Goal: Transaction & Acquisition: Purchase product/service

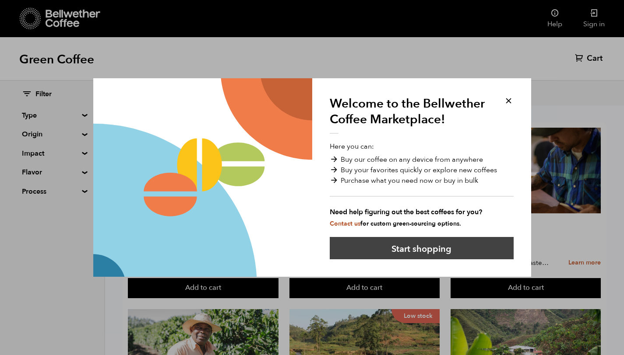
click at [433, 251] on button "Start shopping" at bounding box center [422, 248] width 184 height 22
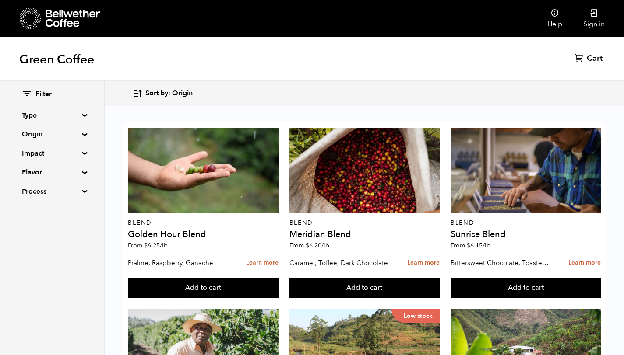
scroll to position [109, 0]
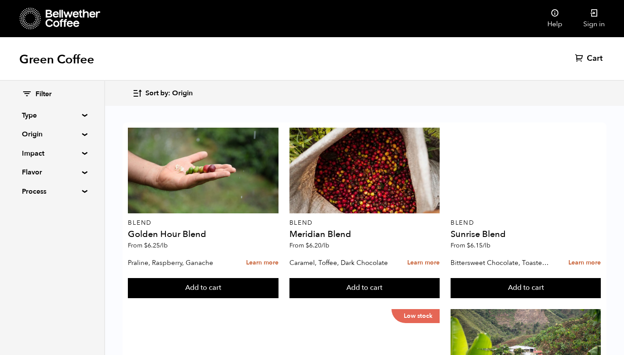
scroll to position [830, 0]
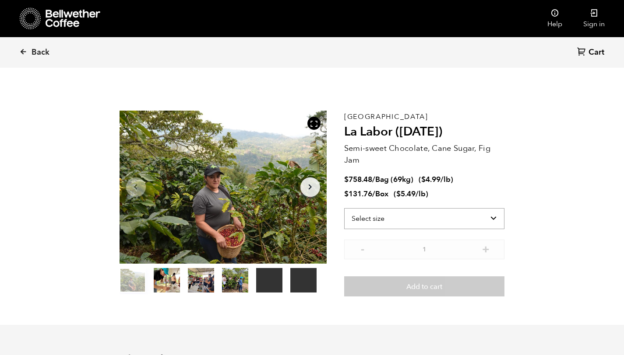
scroll to position [381, 375]
click at [462, 216] on select "Select size Bag (69kg) (152 lbs) Box (24 lbs)" at bounding box center [424, 218] width 161 height 21
click at [344, 208] on select "Select size Bag (69kg) (152 lbs) Box (24 lbs)" at bounding box center [424, 218] width 161 height 21
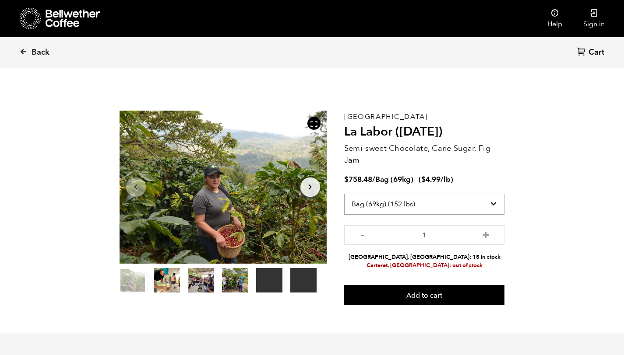
click at [495, 200] on select "Select size Bag (69kg) (152 lbs) Box (24 lbs)" at bounding box center [424, 204] width 161 height 21
select select "box"
click at [344, 194] on select "Select size Bag (69kg) (152 lbs) Box (24 lbs)" at bounding box center [424, 204] width 161 height 21
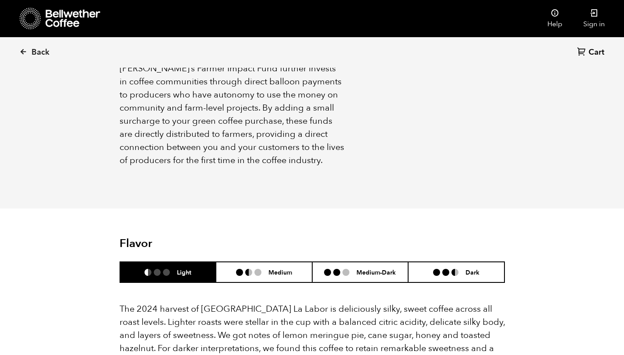
scroll to position [772, 0]
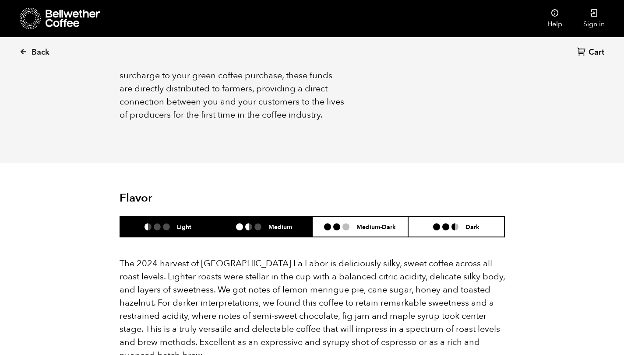
click at [262, 222] on li "Medium" at bounding box center [264, 227] width 96 height 21
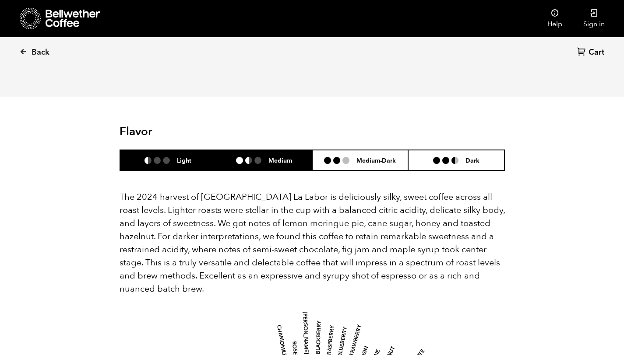
click at [179, 156] on li "Light" at bounding box center [168, 160] width 96 height 21
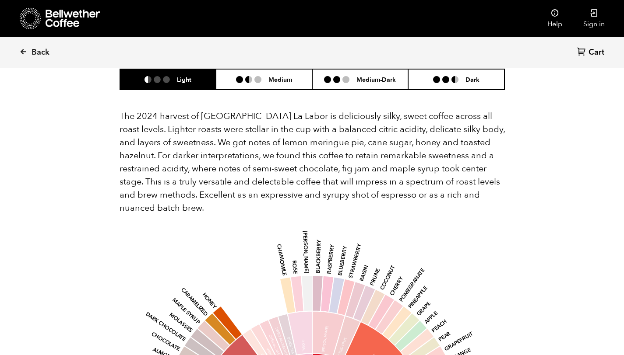
scroll to position [920, 0]
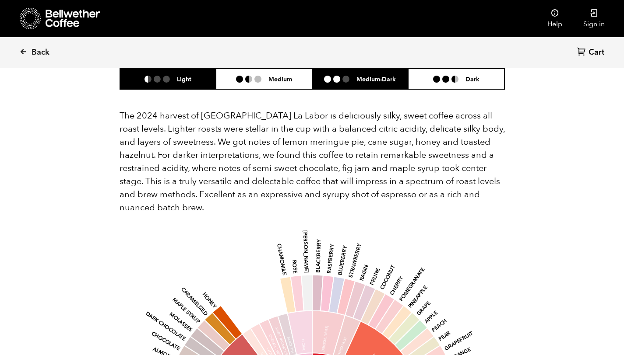
click at [376, 73] on li "Medium-Dark" at bounding box center [360, 79] width 96 height 21
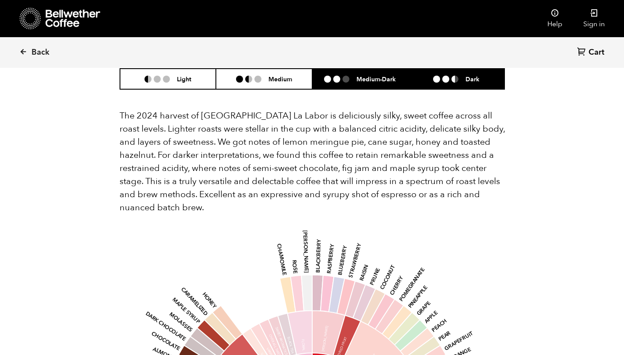
click at [448, 78] on li at bounding box center [445, 79] width 7 height 7
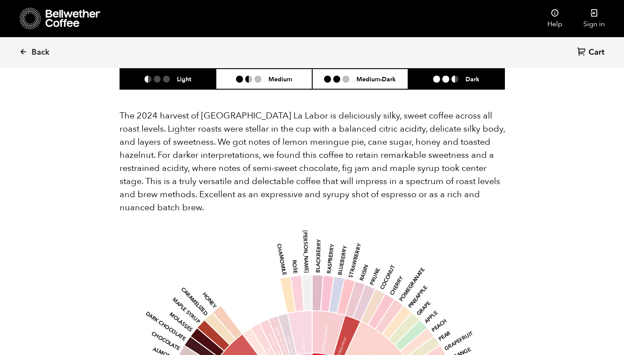
click at [157, 78] on li at bounding box center [157, 79] width 7 height 7
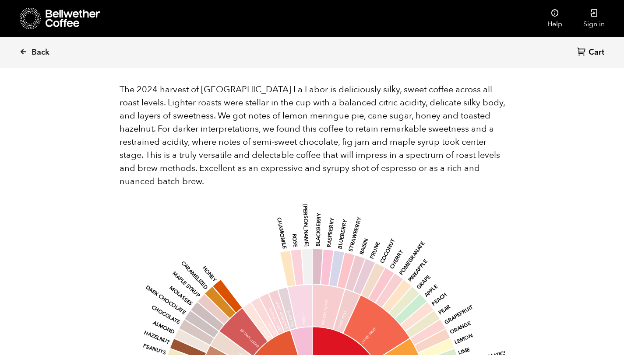
scroll to position [930, 0]
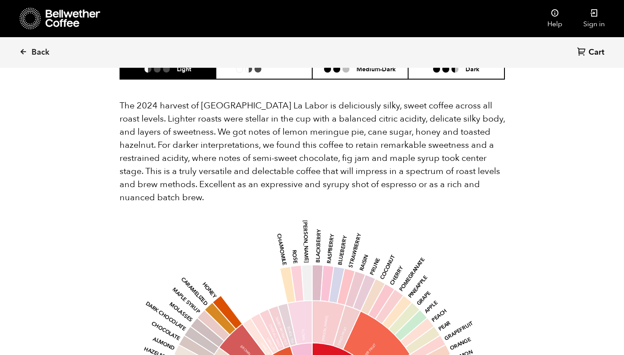
click at [250, 66] on div "Back Cart (0)" at bounding box center [312, 52] width 624 height 31
click at [253, 76] on li "Medium" at bounding box center [264, 69] width 96 height 21
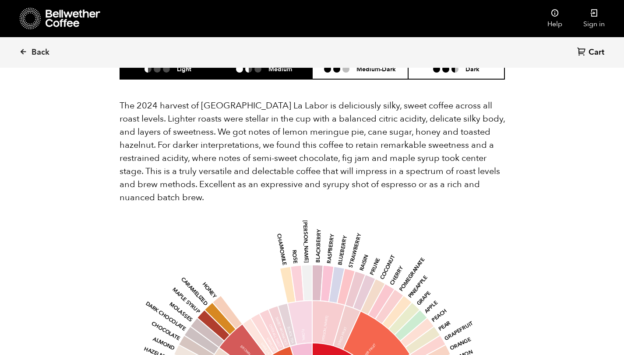
click at [164, 72] on li at bounding box center [166, 69] width 7 height 7
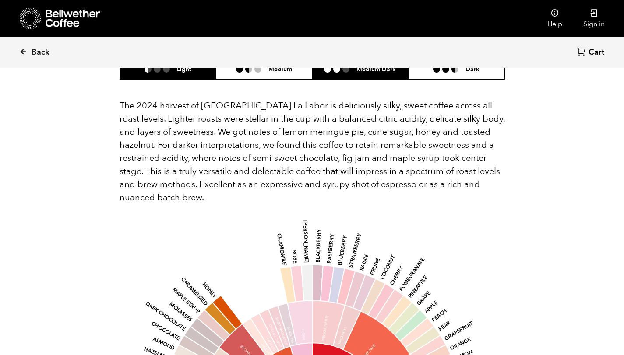
click at [355, 77] on li "Medium-Dark" at bounding box center [360, 69] width 96 height 21
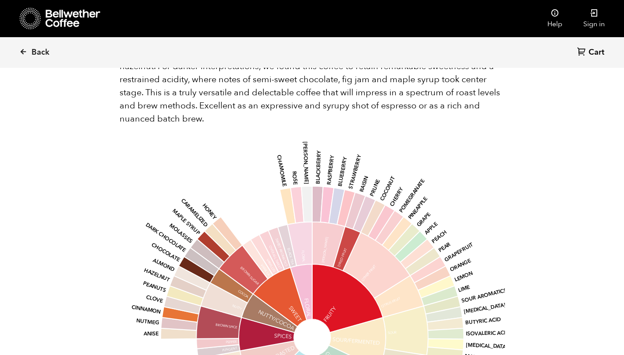
scroll to position [1010, 0]
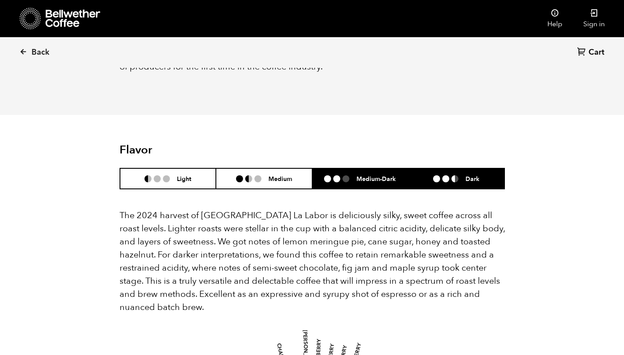
click at [482, 185] on li "Dark" at bounding box center [456, 179] width 96 height 21
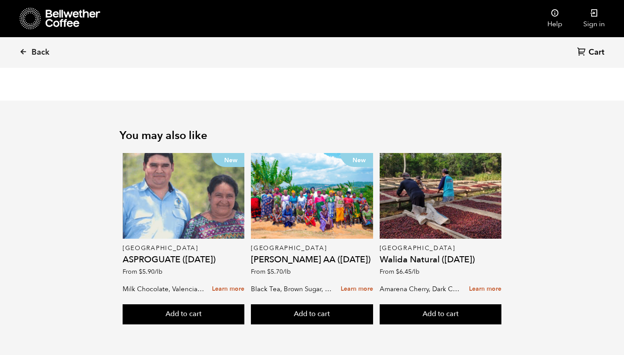
scroll to position [569, 0]
